Goal: Transaction & Acquisition: Purchase product/service

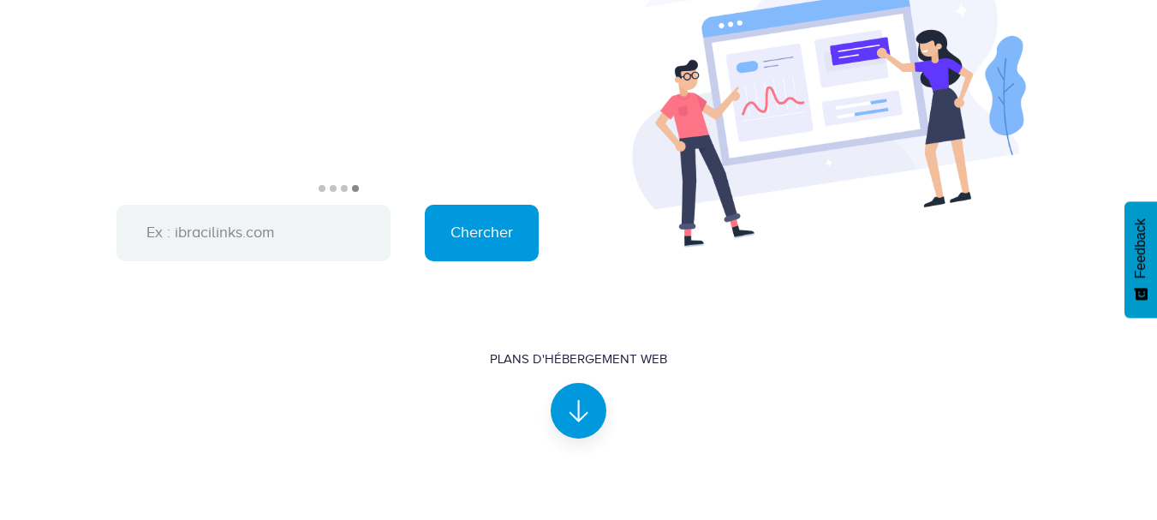
scroll to position [42, 0]
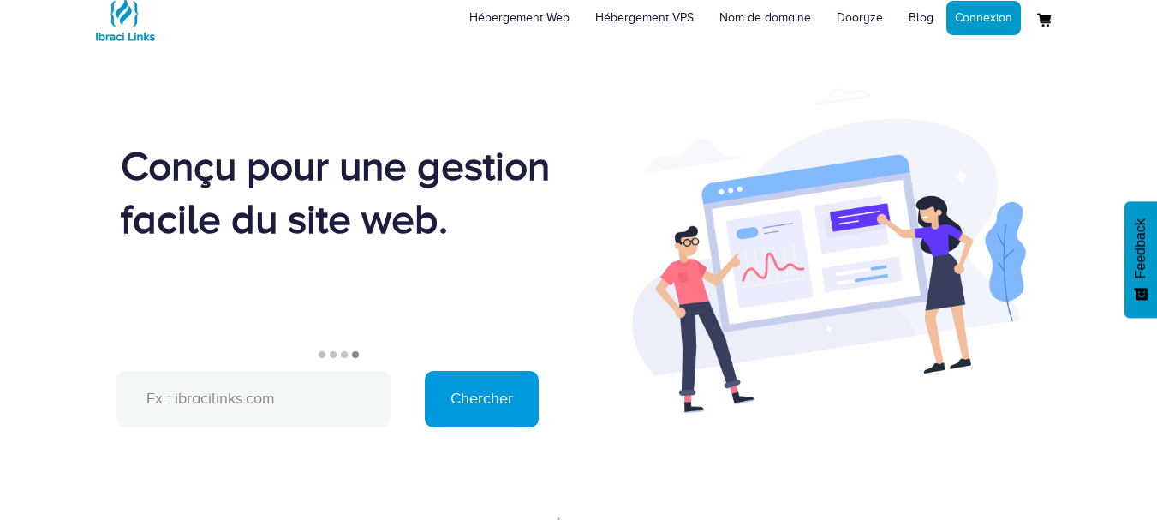
click at [281, 404] on input "text" at bounding box center [253, 399] width 274 height 57
click at [269, 393] on input "text" at bounding box center [253, 399] width 274 height 57
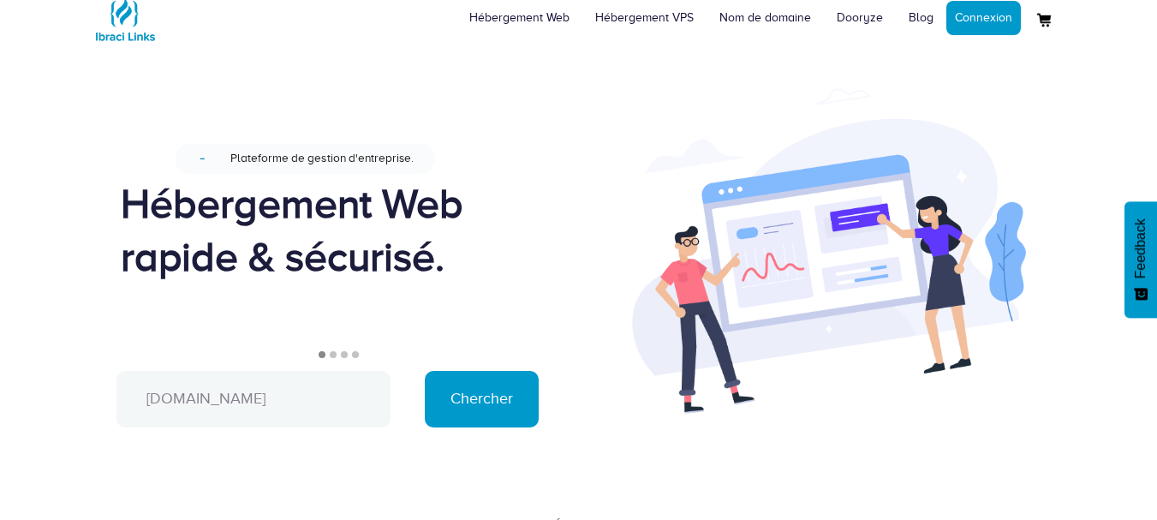
type input "[DOMAIN_NAME]"
click at [474, 399] on input "Chercher" at bounding box center [482, 399] width 114 height 57
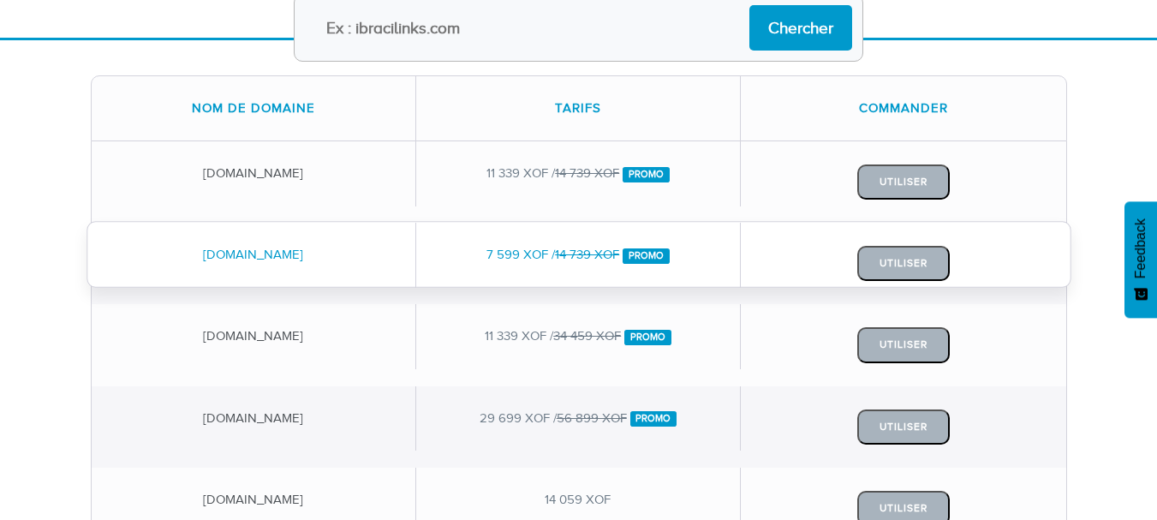
scroll to position [257, 0]
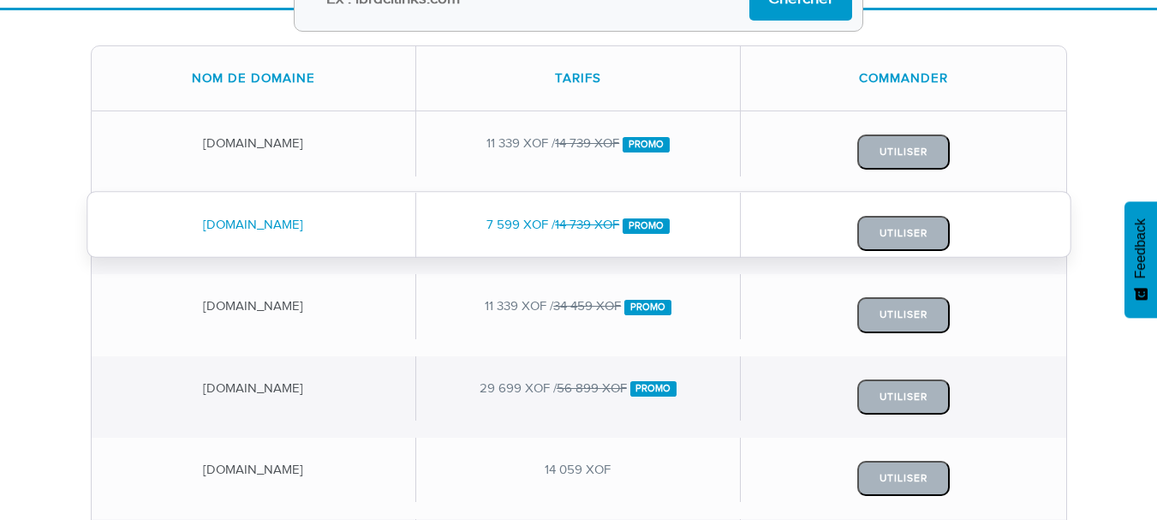
click at [502, 231] on div "7 599 XOF / 14 739 XOF Promo" at bounding box center [578, 225] width 325 height 64
click at [895, 230] on button "Utiliser" at bounding box center [903, 233] width 93 height 35
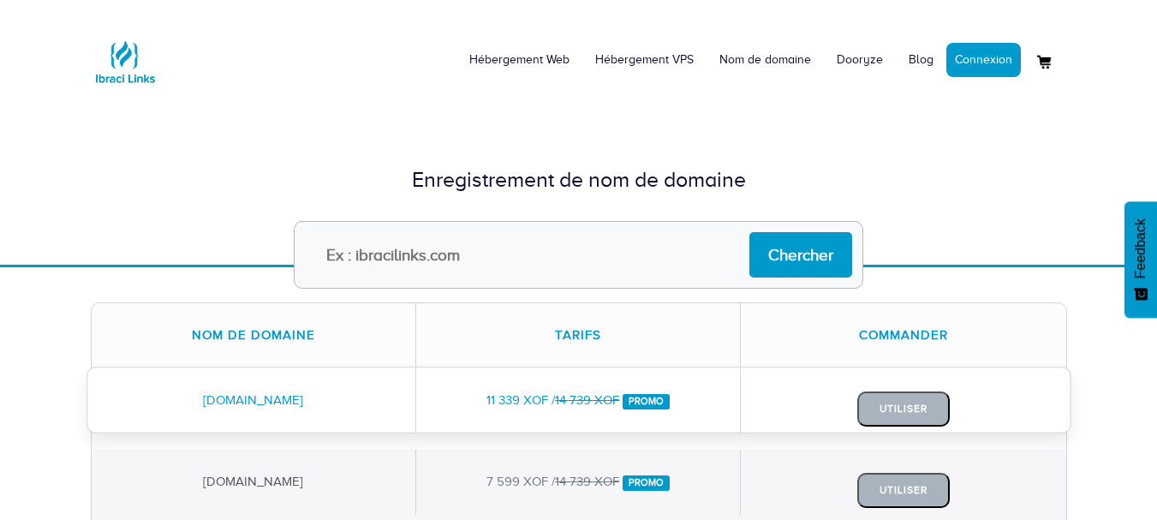
scroll to position [221, 0]
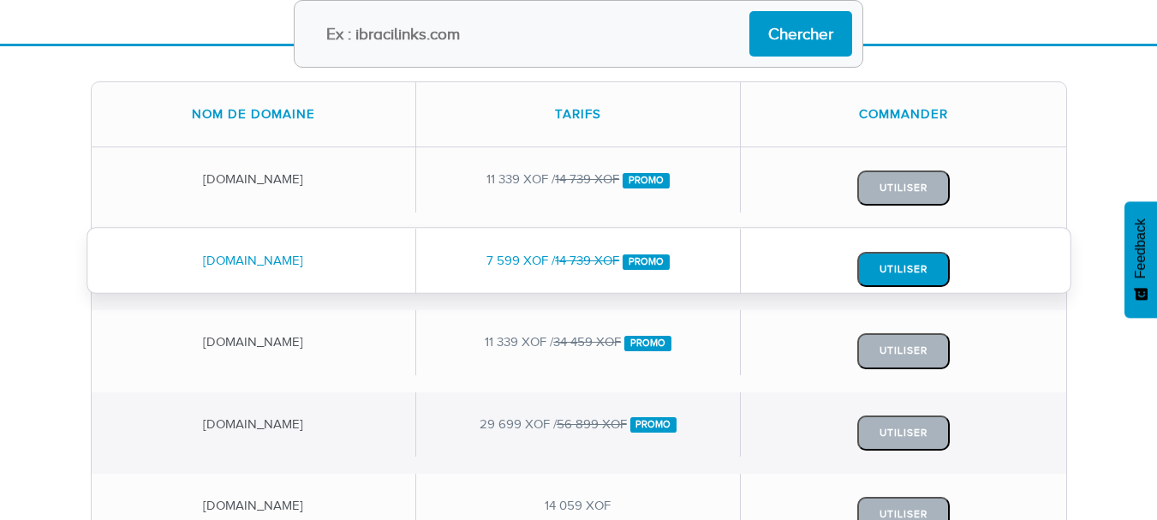
click at [910, 282] on button "Utiliser" at bounding box center [903, 269] width 93 height 35
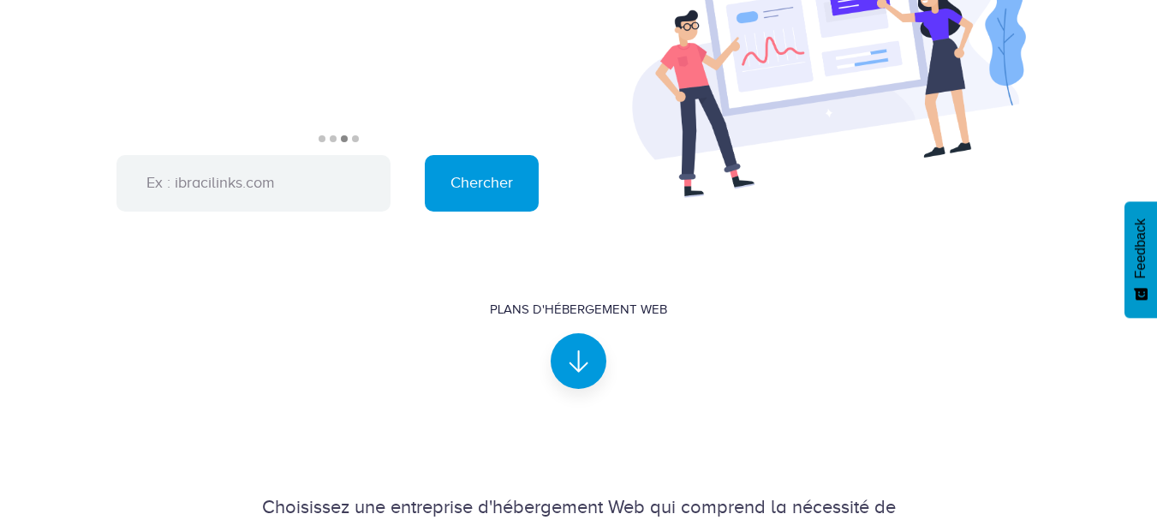
scroll to position [257, 0]
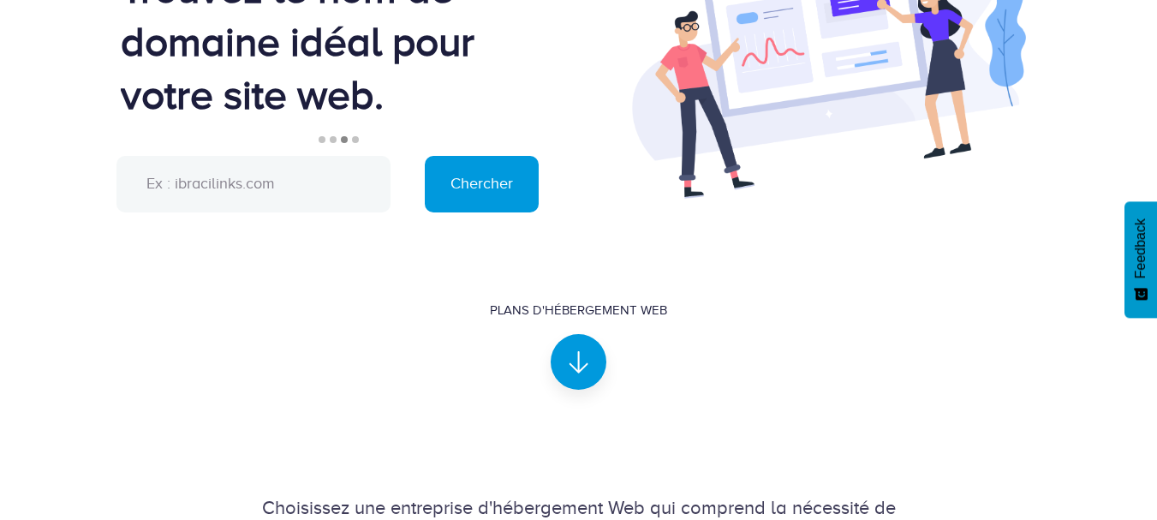
click at [274, 187] on input "text" at bounding box center [253, 184] width 274 height 57
type input "admin-es.com"
click at [474, 195] on input "Chercher" at bounding box center [482, 184] width 114 height 57
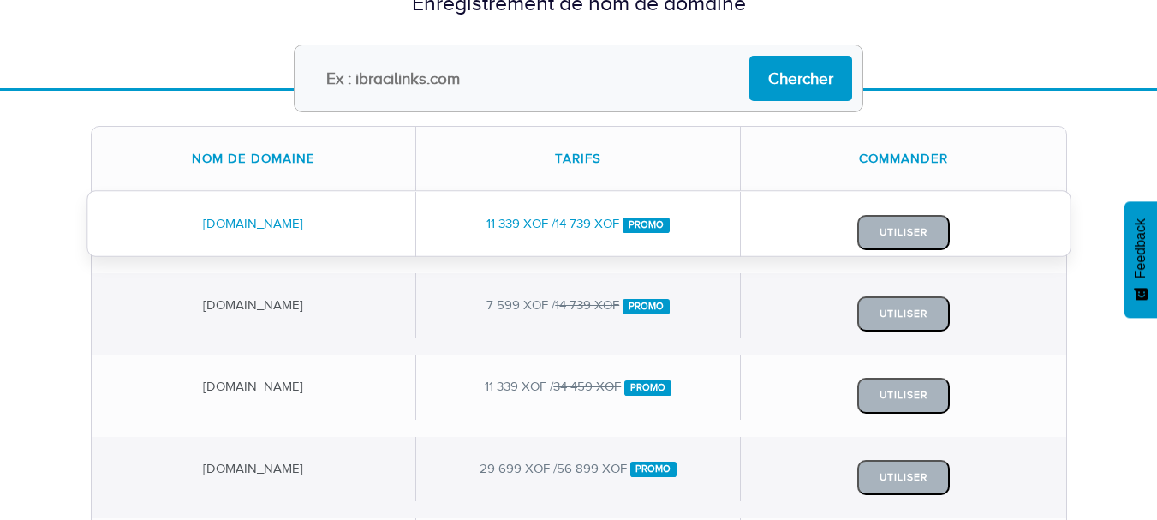
scroll to position [257, 0]
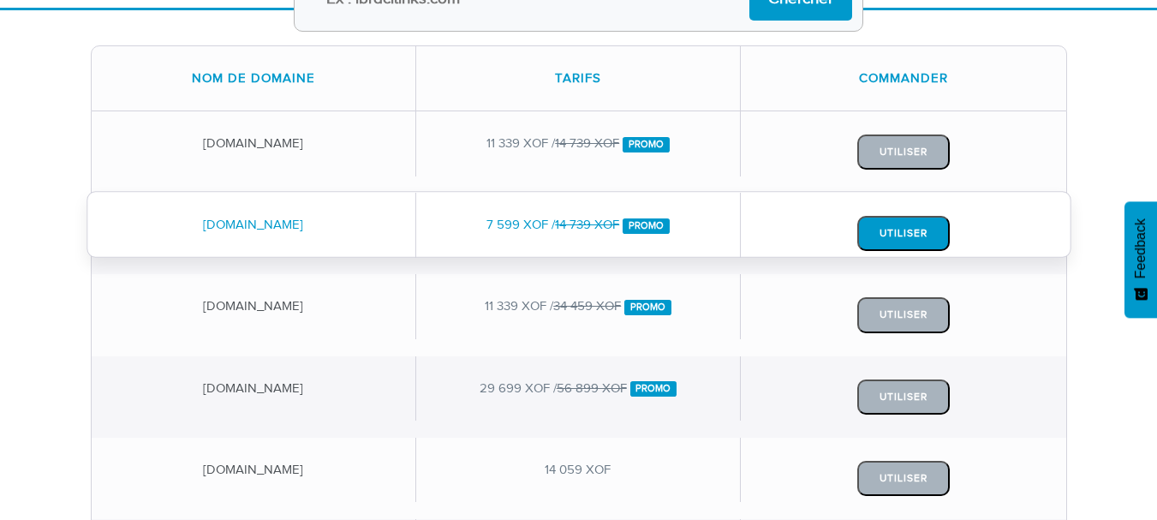
click at [903, 230] on button "Utiliser" at bounding box center [903, 233] width 93 height 35
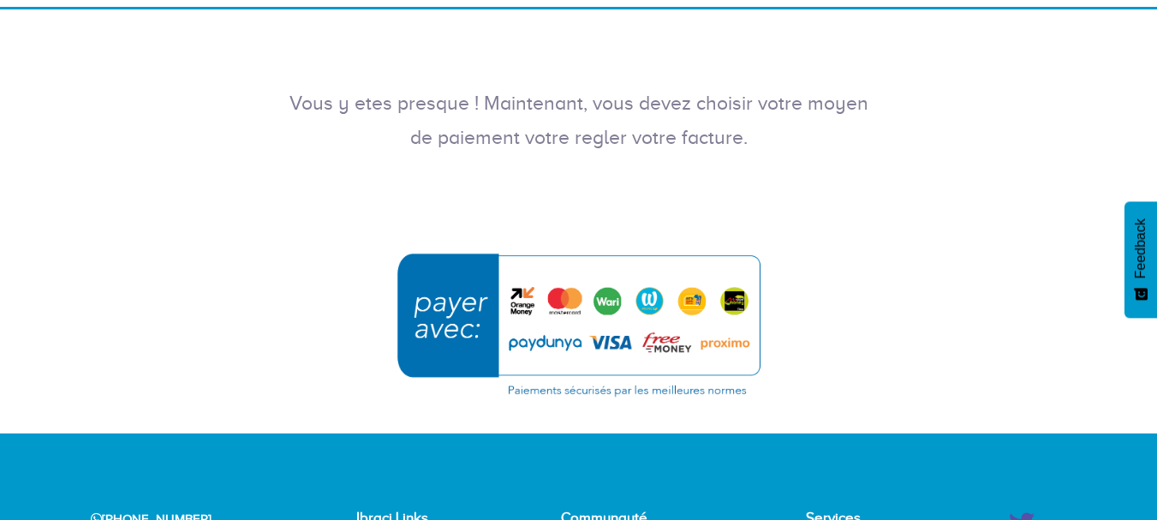
scroll to position [343, 0]
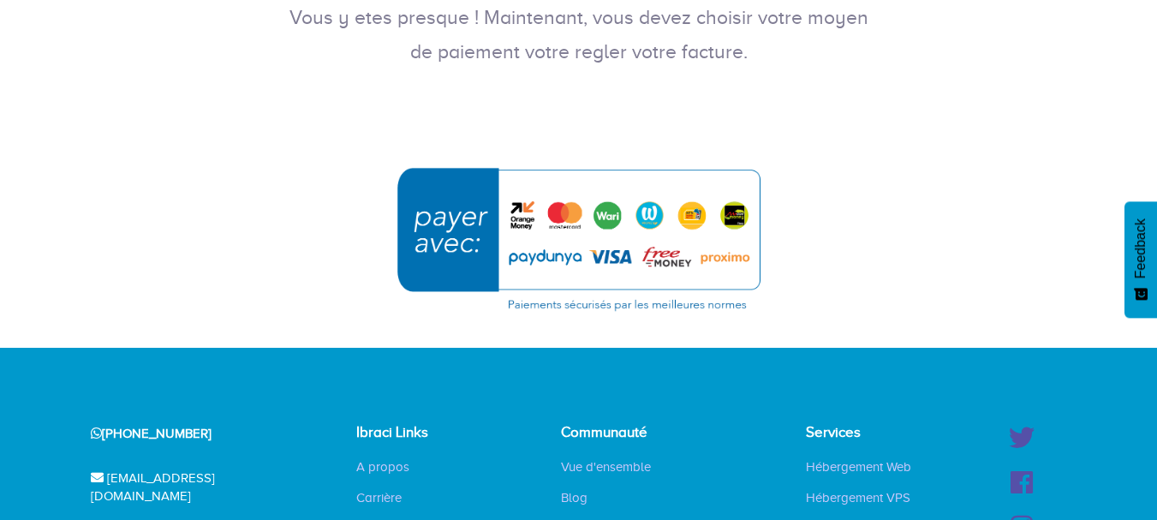
click at [522, 212] on img "submit" at bounding box center [578, 239] width 385 height 166
